Goal: Task Accomplishment & Management: Complete application form

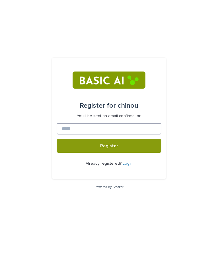
click at [126, 129] on input at bounding box center [109, 128] width 105 height 11
type input "**********"
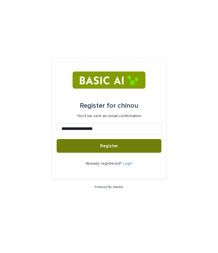
click at [111, 145] on span "Register" at bounding box center [109, 146] width 18 height 5
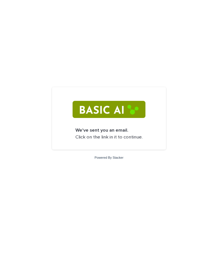
click at [115, 107] on img at bounding box center [109, 109] width 73 height 17
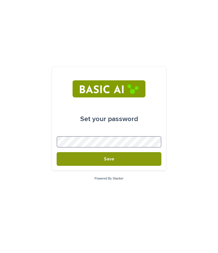
click at [57, 152] on button "Save" at bounding box center [109, 159] width 105 height 14
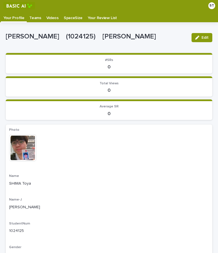
click at [48, 19] on p "Videos" at bounding box center [52, 15] width 12 height 9
